Goal: Use online tool/utility

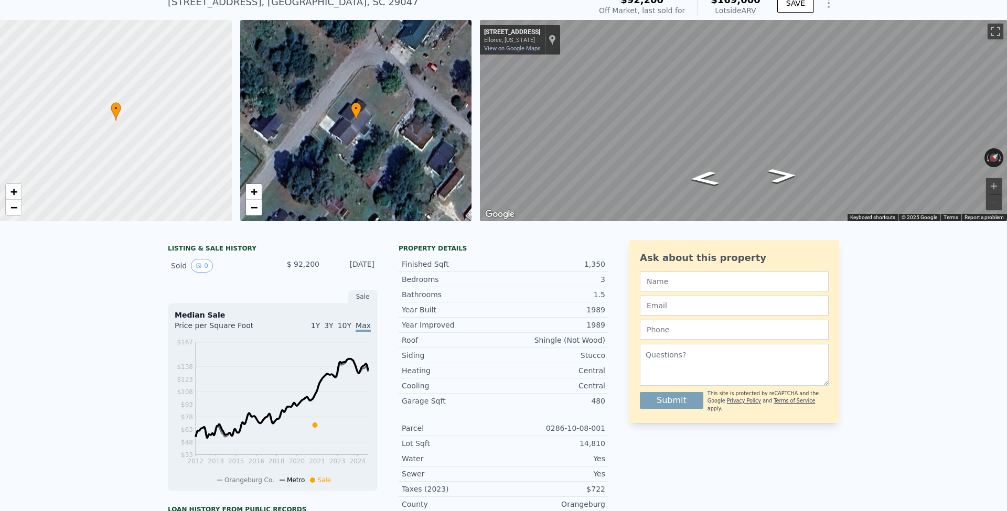
scroll to position [21, 0]
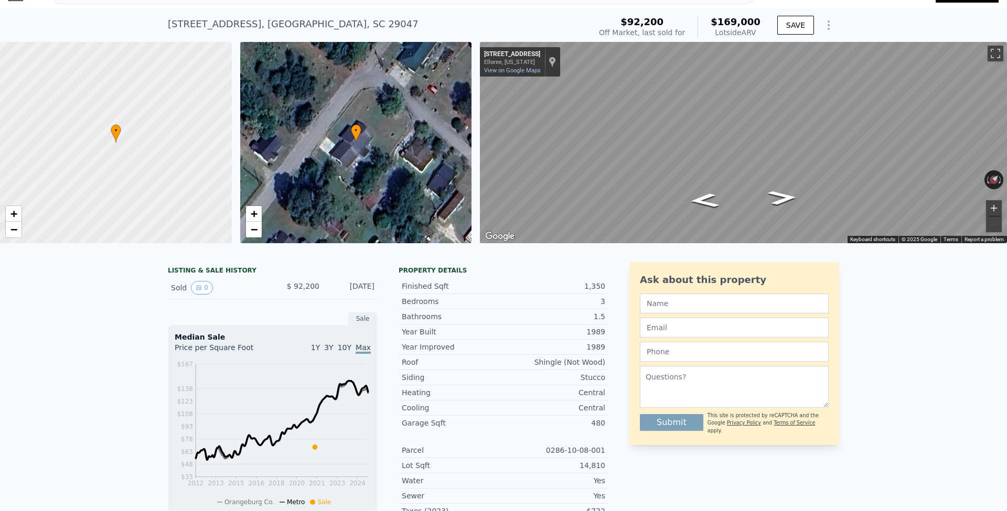
click at [994, 206] on button "Zoom in" at bounding box center [994, 208] width 16 height 16
click at [968, 177] on div "← Move left → Move right ↑ Move up ↓ Move down + Zoom in - Zoom out [STREET_ADD…" at bounding box center [743, 142] width 527 height 201
click at [995, 209] on button "Zoom in" at bounding box center [994, 208] width 16 height 16
click at [784, 188] on div "Map" at bounding box center [743, 142] width 527 height 201
click at [989, 221] on button "Zoom out" at bounding box center [994, 225] width 16 height 16
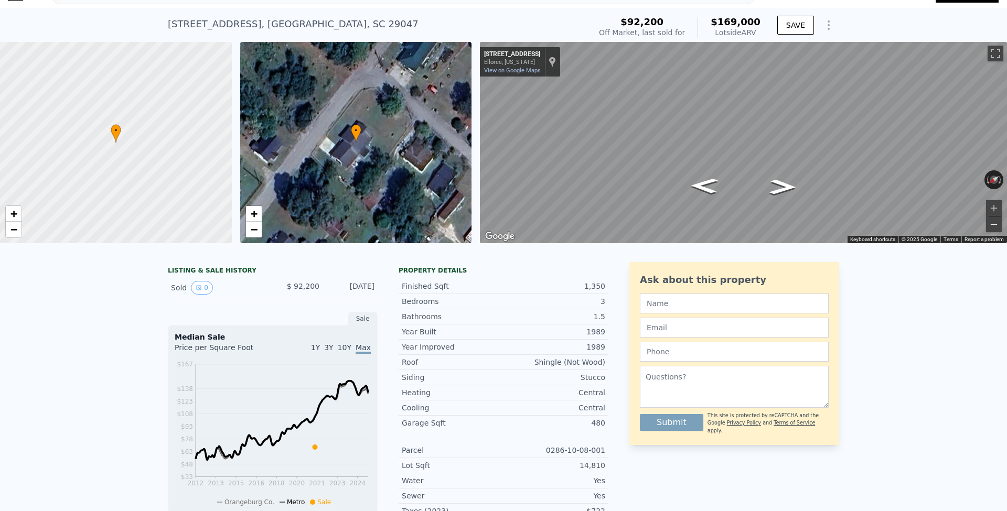
click at [994, 222] on button "Zoom out" at bounding box center [994, 225] width 16 height 16
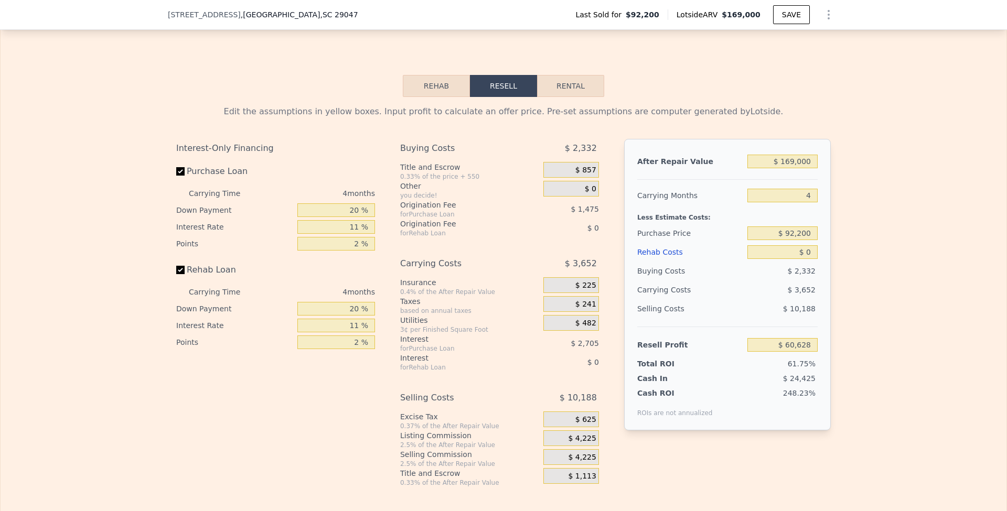
scroll to position [1457, 0]
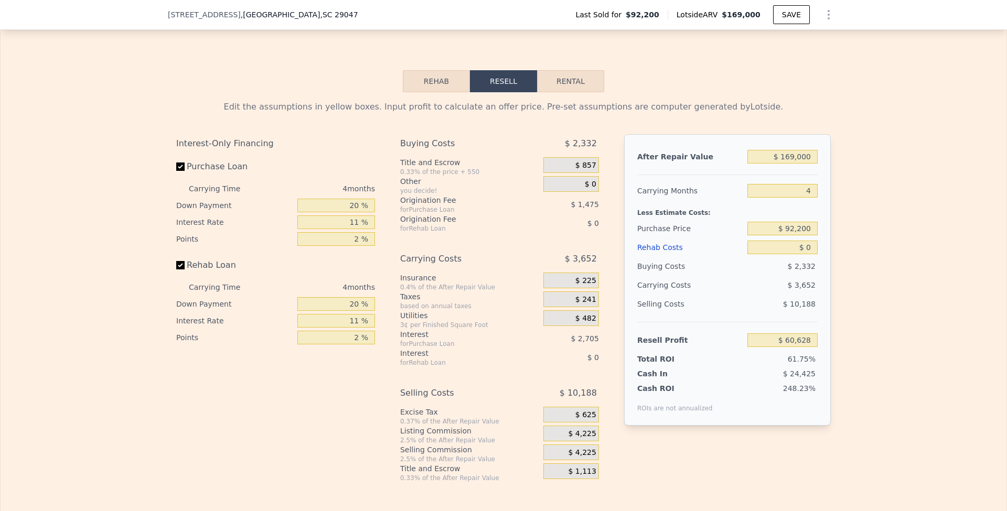
click at [572, 80] on button "Rental" at bounding box center [570, 81] width 67 height 22
select select "30"
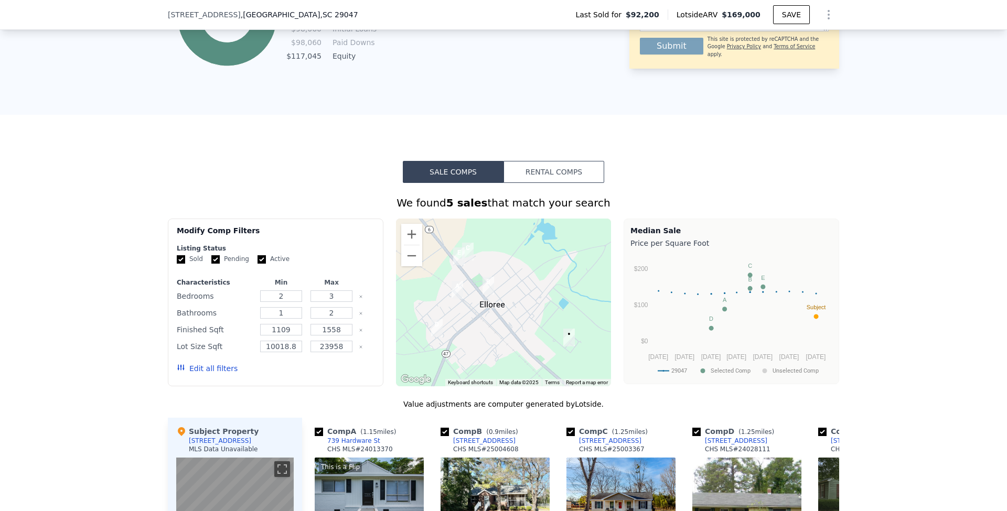
scroll to position [662, 0]
click at [548, 170] on button "Rental Comps" at bounding box center [553, 171] width 101 height 22
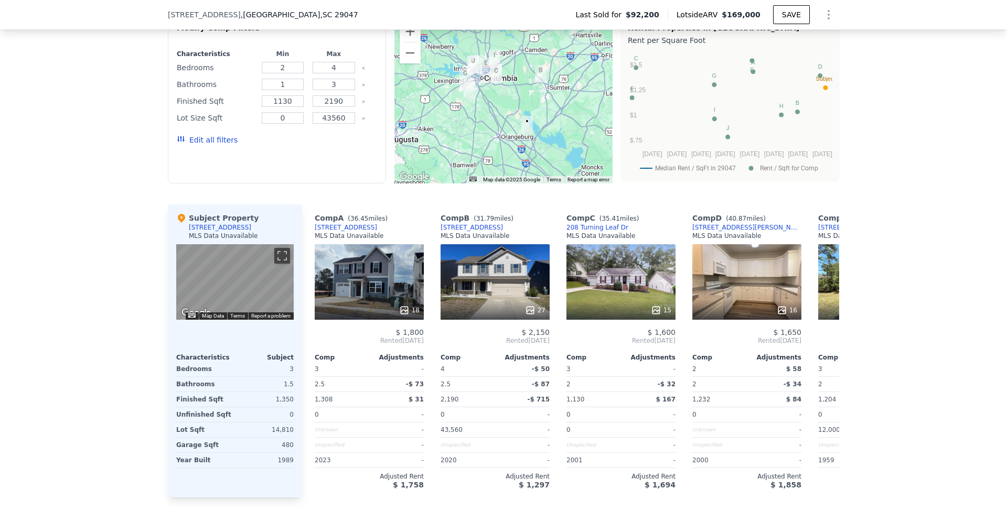
scroll to position [0, 0]
